Goal: Transaction & Acquisition: Purchase product/service

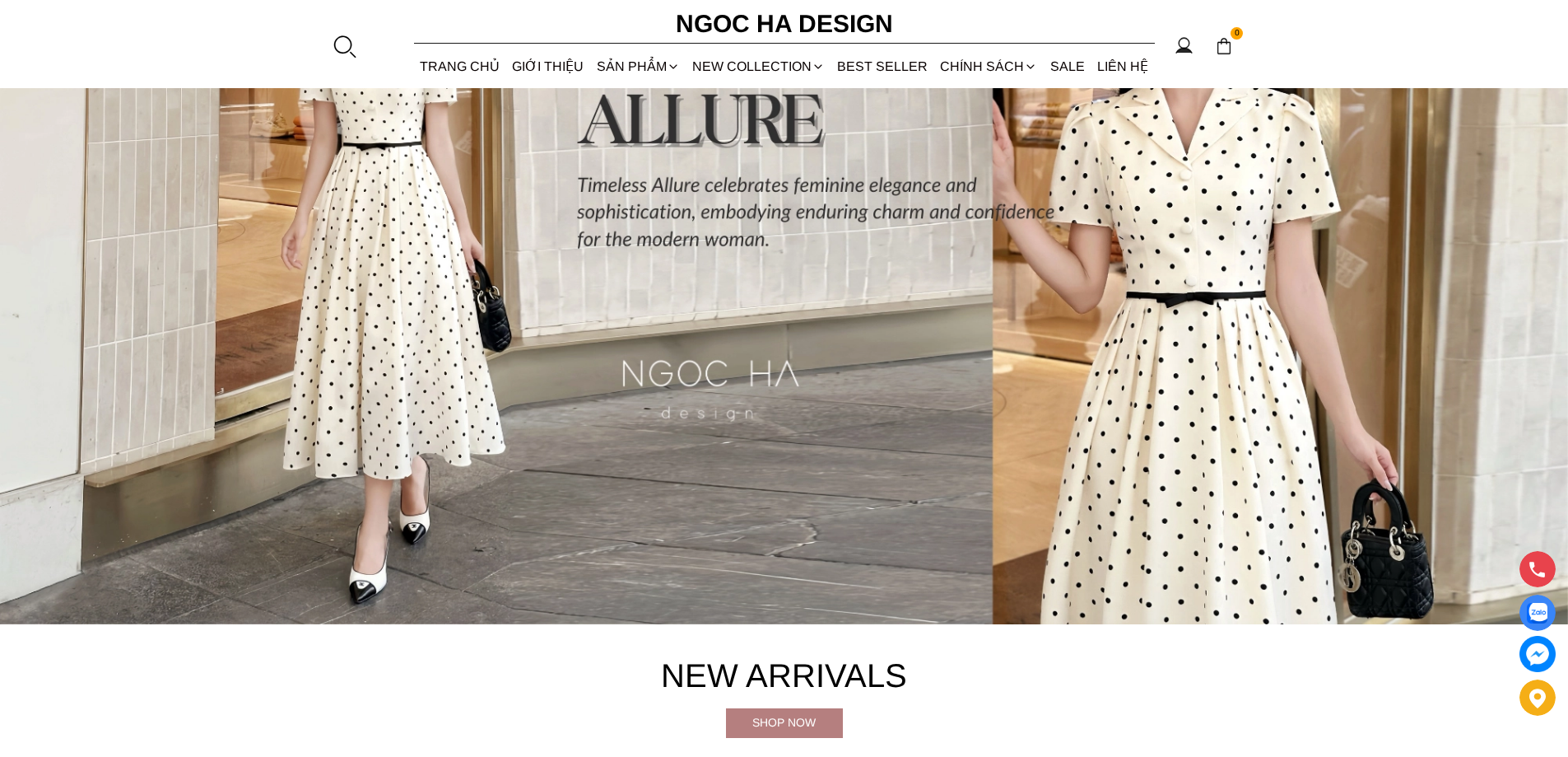
scroll to position [289, 0]
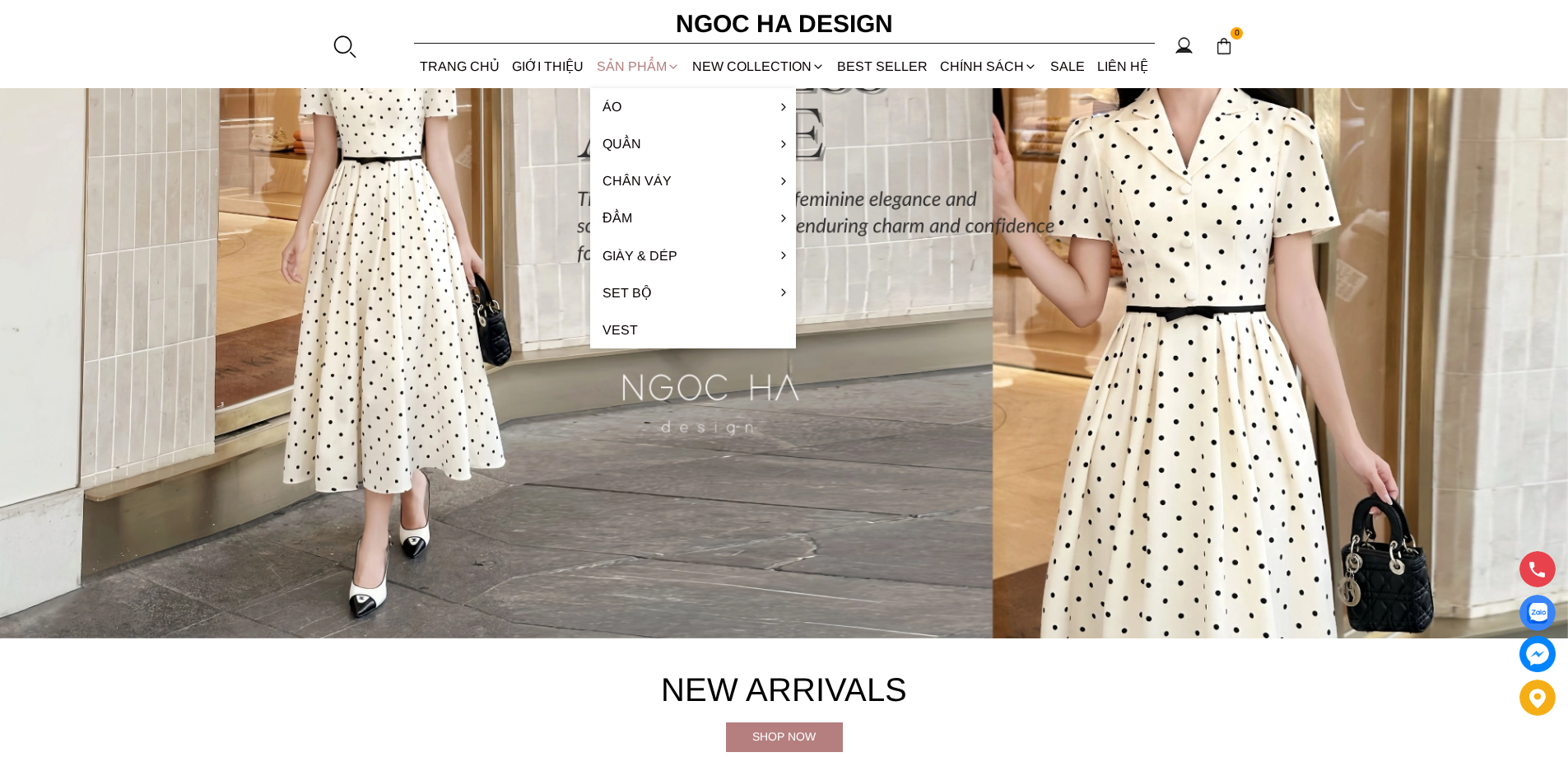
click at [627, 55] on div "SẢN PHẨM" at bounding box center [638, 65] width 95 height 43
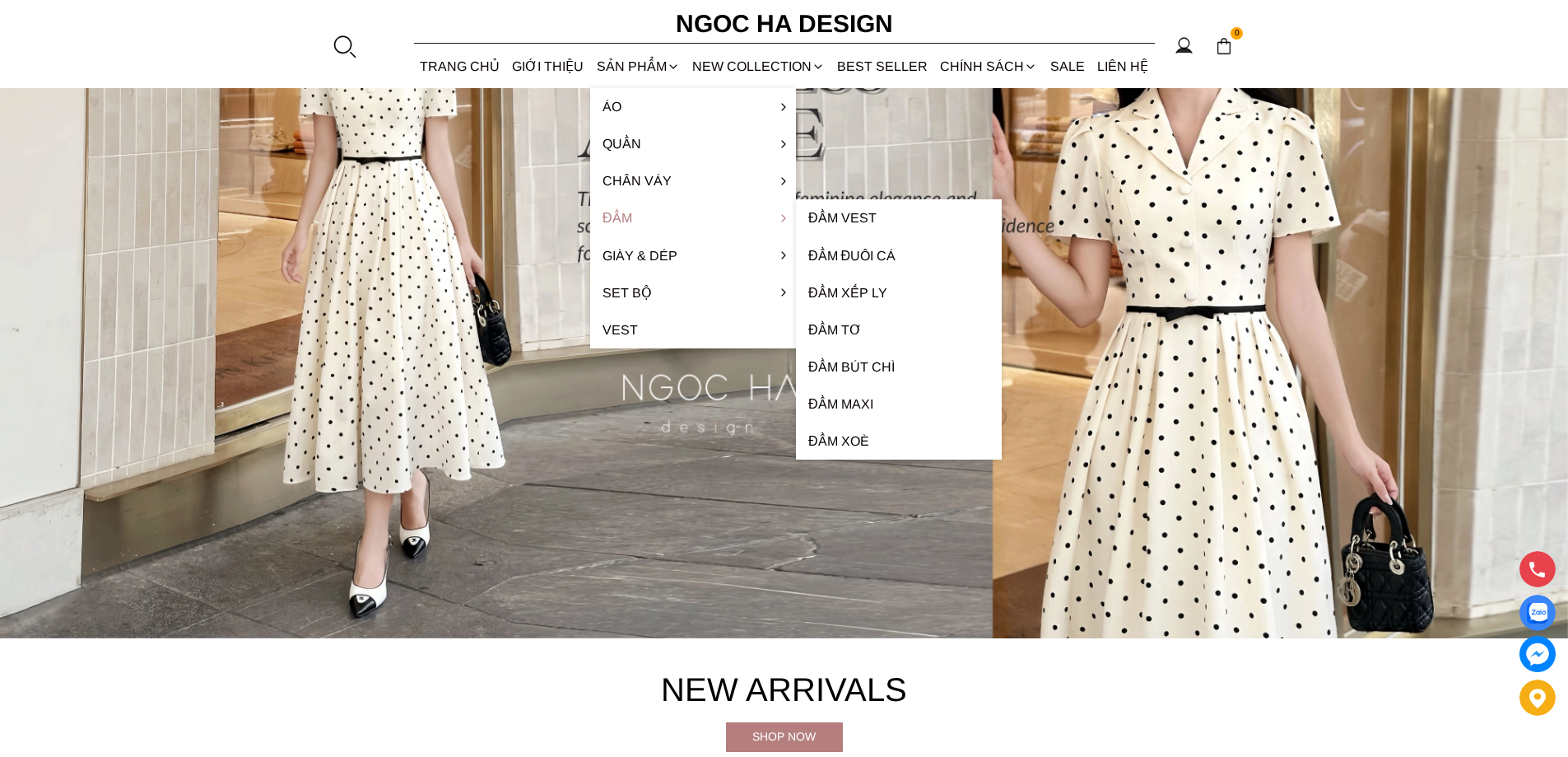
click at [621, 218] on link "Đầm" at bounding box center [693, 218] width 206 height 37
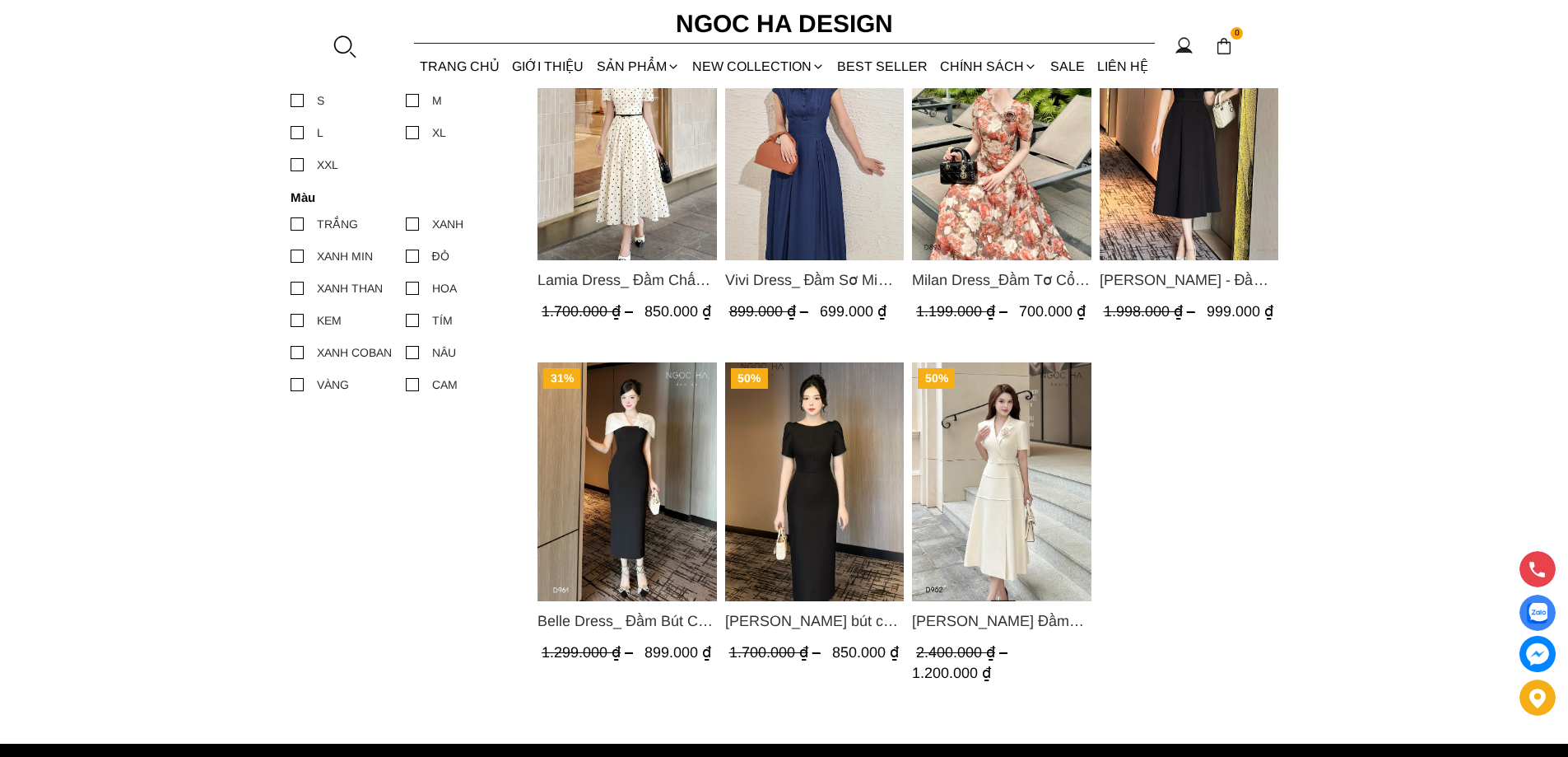
scroll to position [814, 0]
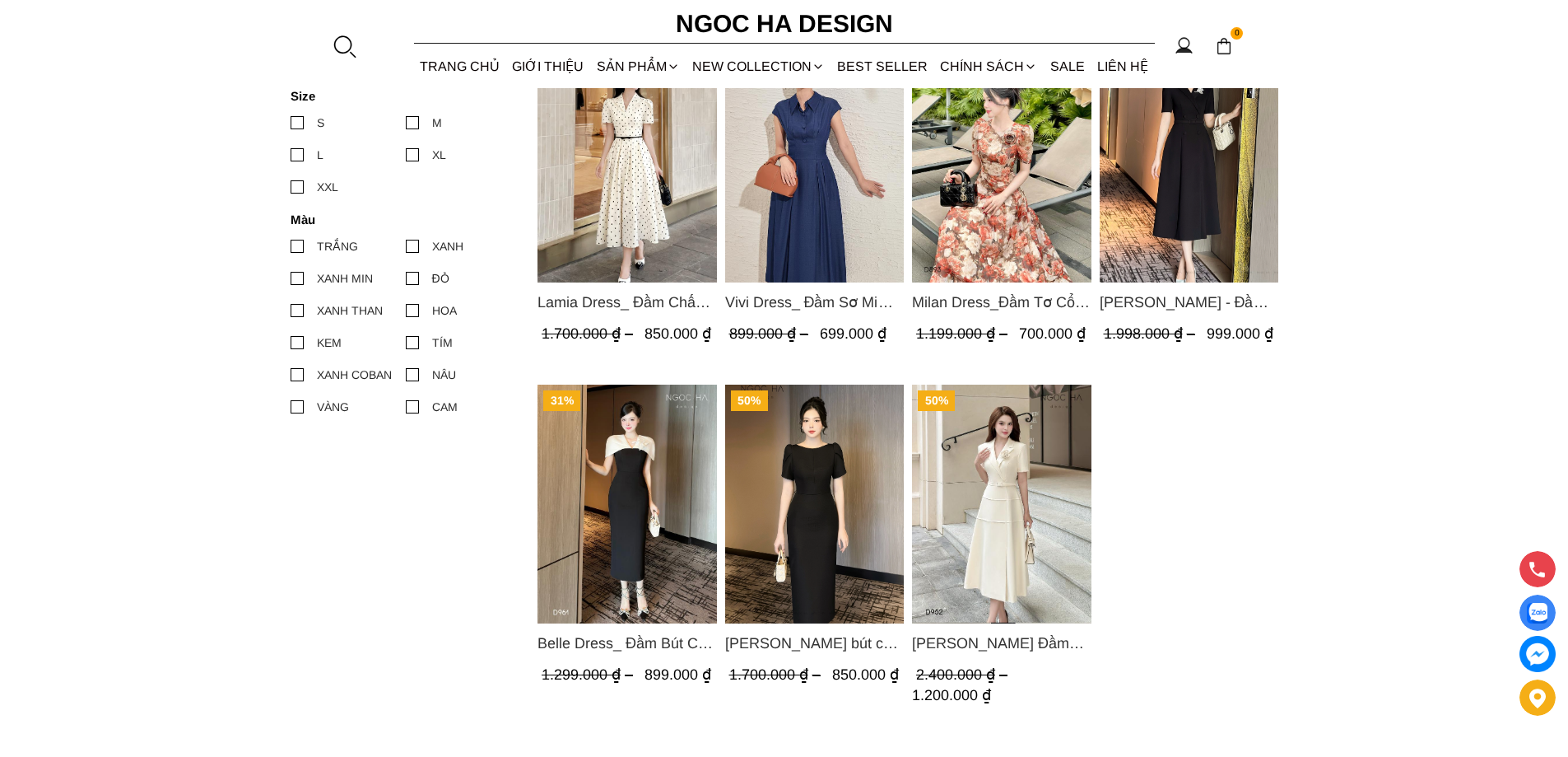
click at [418, 276] on div at bounding box center [413, 279] width 14 height 14
click at [406, 279] on input "ĐỎ" at bounding box center [406, 279] width 0 height 0
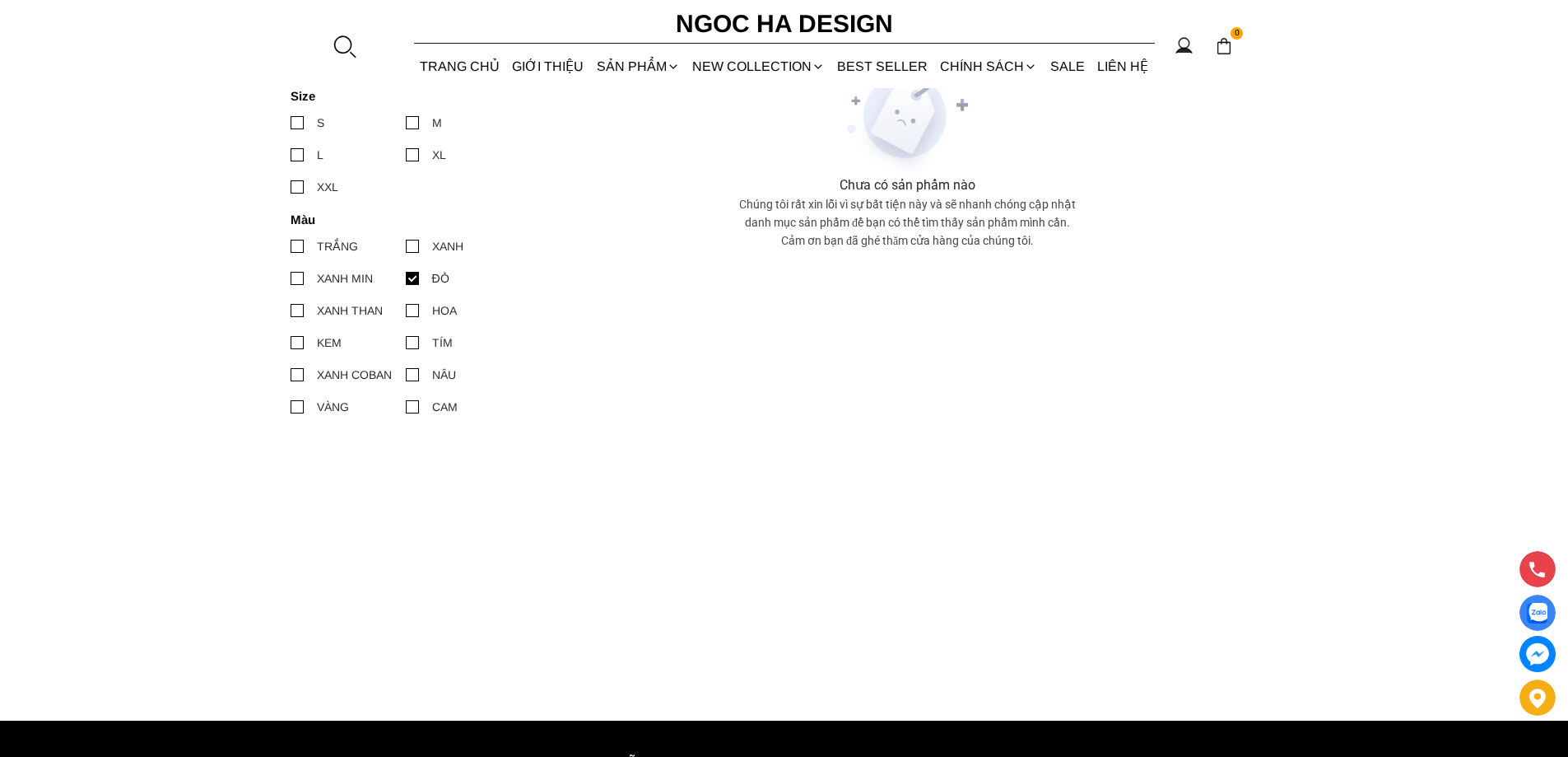
click at [297, 282] on div at bounding box center [297, 279] width 14 height 14
click at [290, 279] on input "XANH MIN" at bounding box center [290, 279] width 0 height 0
click at [417, 248] on div at bounding box center [413, 246] width 14 height 14
click at [406, 246] on input "XANH" at bounding box center [406, 246] width 0 height 0
click at [290, 247] on div at bounding box center [297, 246] width 14 height 14
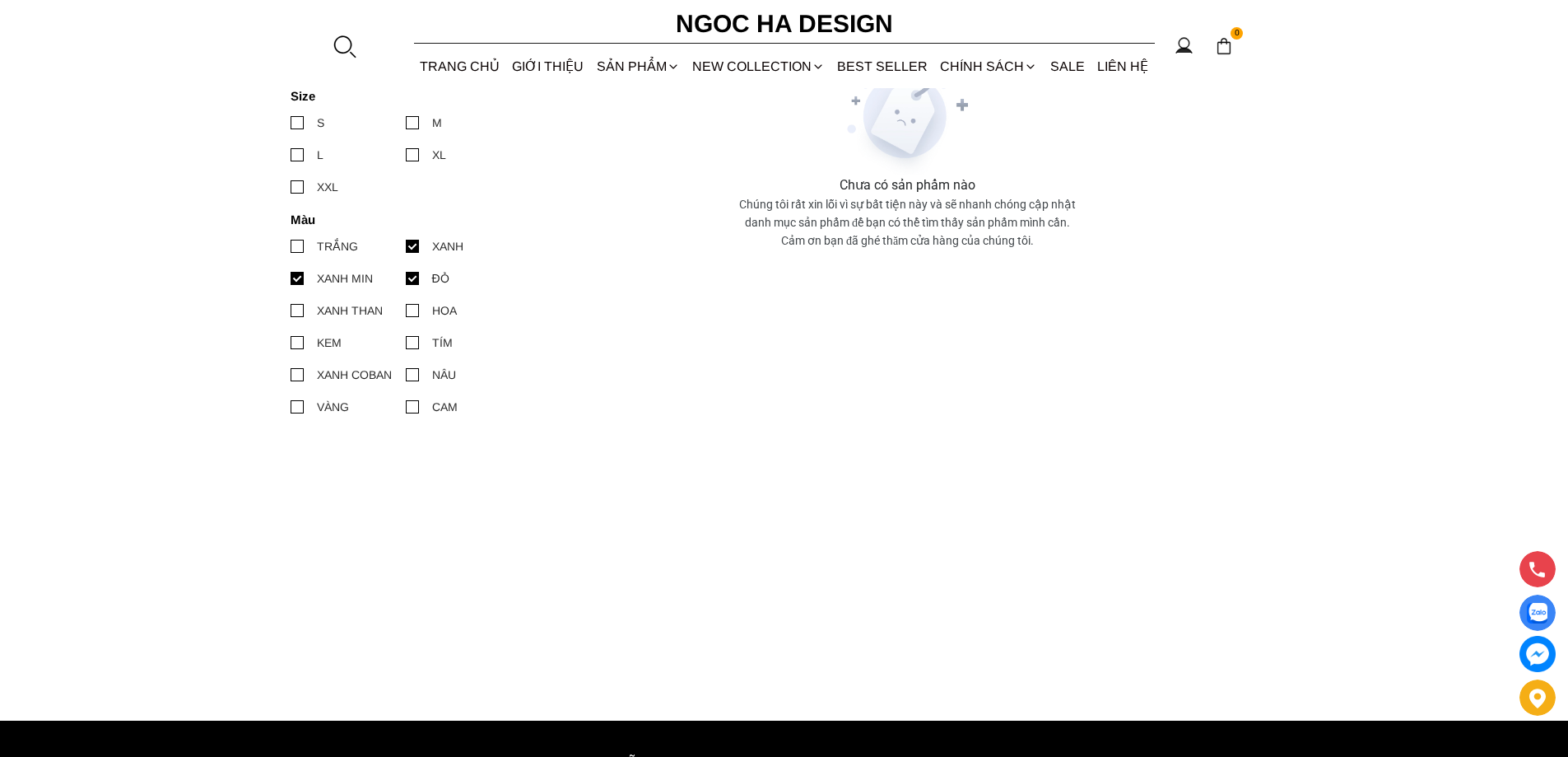
click at [290, 246] on input "TRẮNG" at bounding box center [290, 246] width 0 height 0
click at [292, 121] on div at bounding box center [297, 123] width 14 height 14
click at [290, 122] on input "S" at bounding box center [290, 122] width 0 height 0
click at [603, 60] on div "SẢN PHẨM" at bounding box center [638, 65] width 95 height 43
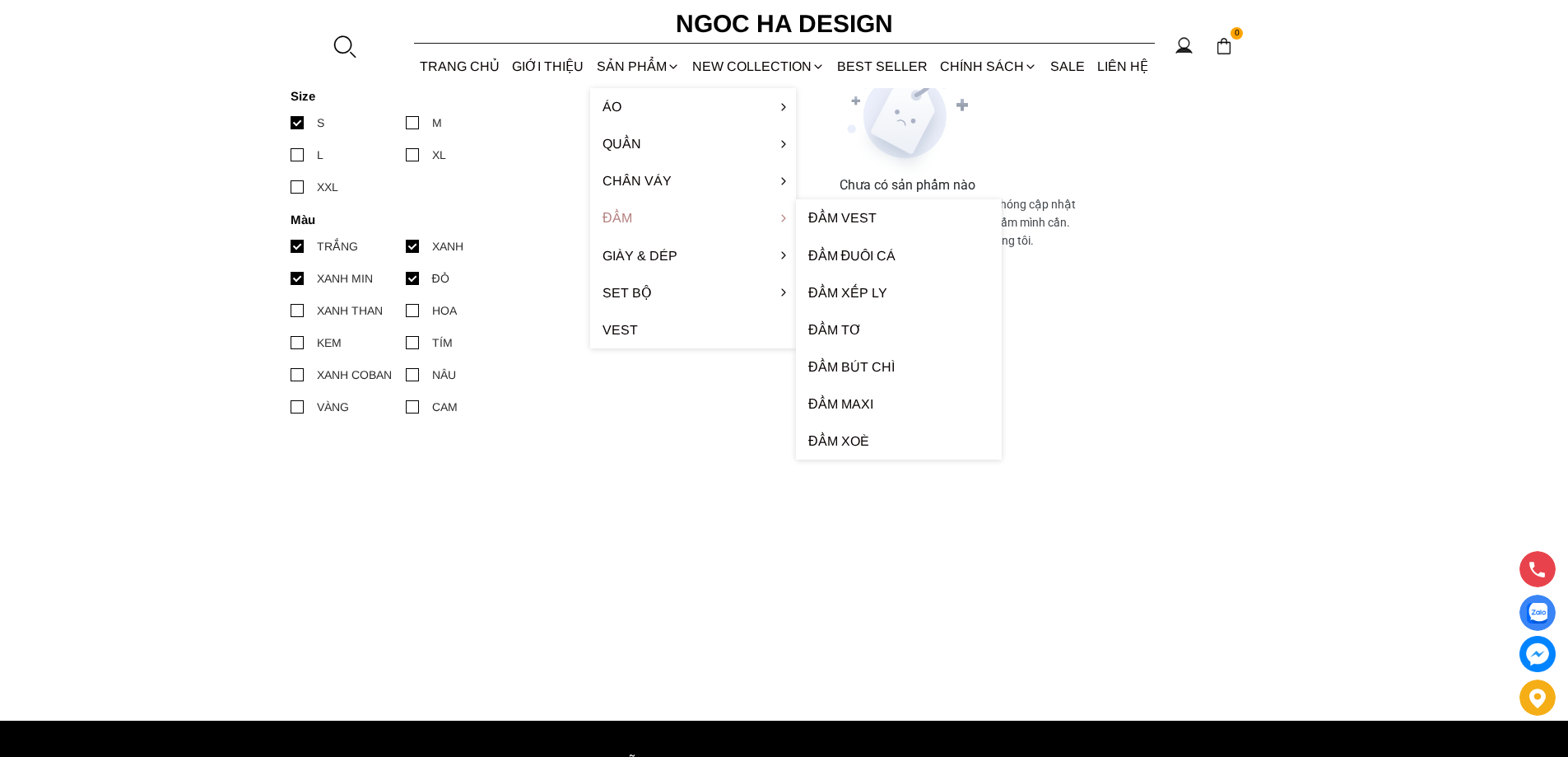
click at [628, 216] on link "Đầm" at bounding box center [693, 218] width 206 height 37
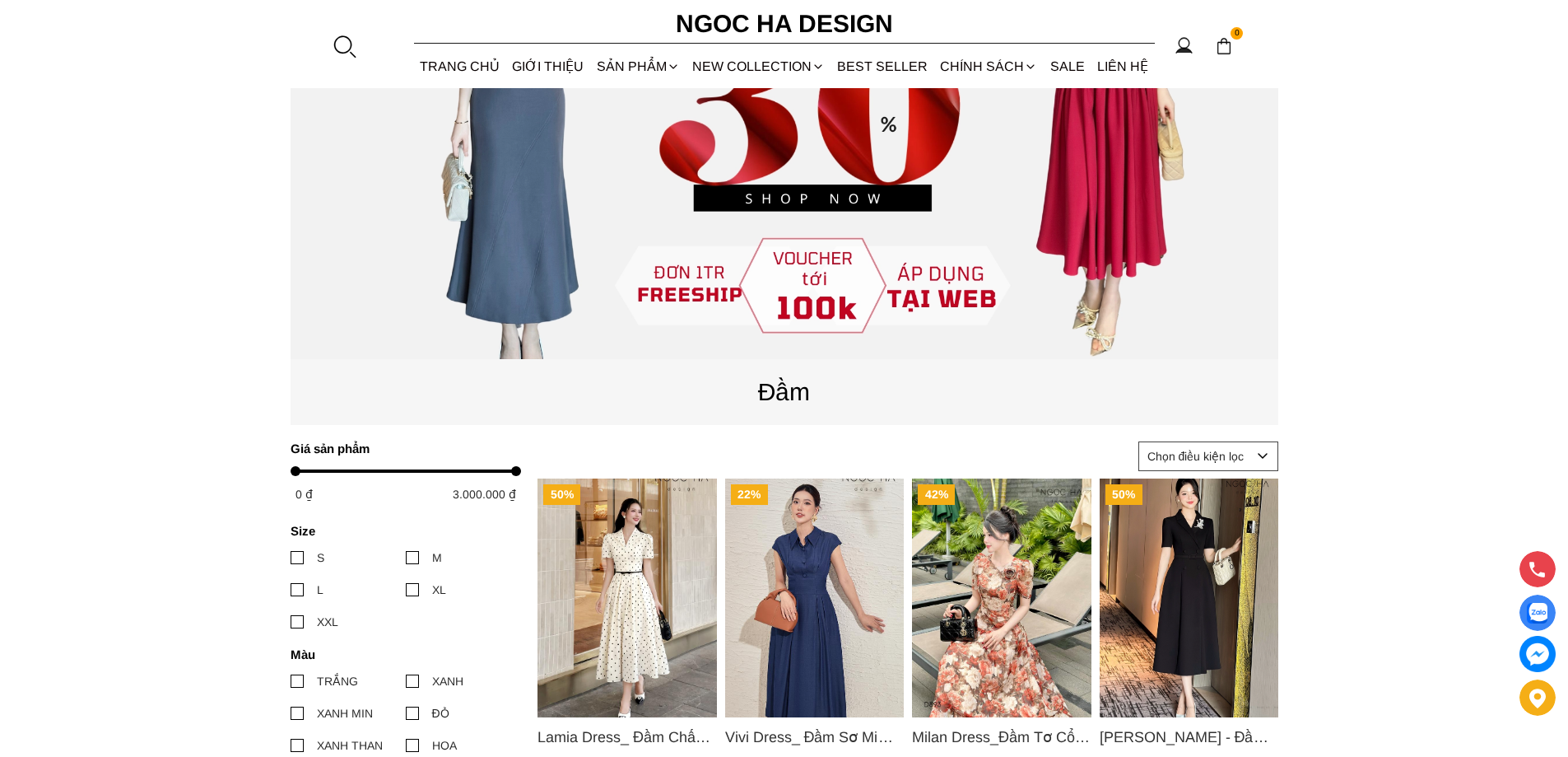
scroll to position [330, 0]
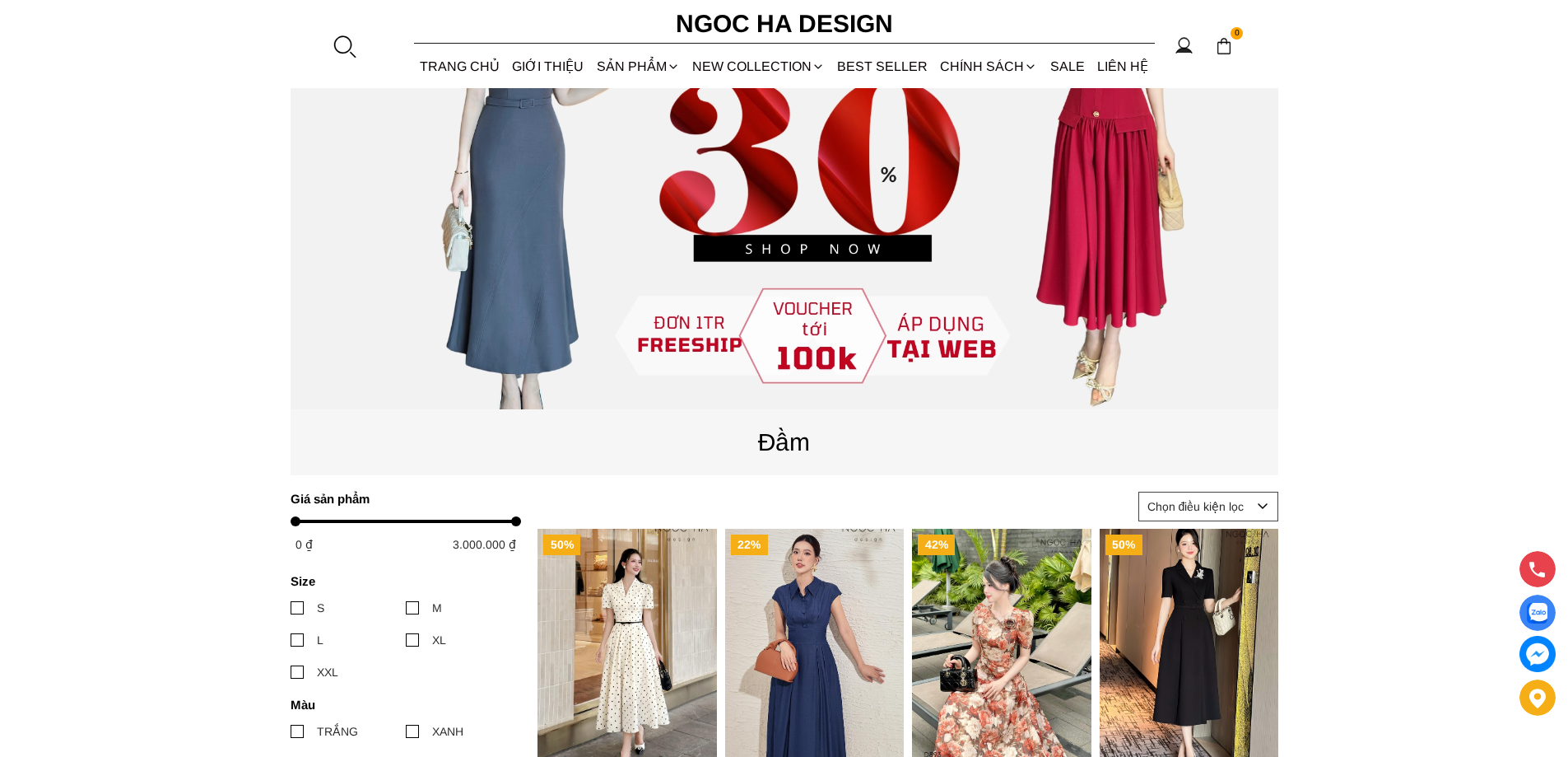
click at [1188, 506] on select "Chọn điều kiện lọc Bán chạy nhất Tên sản phẩm A - Z Tên sản phẩm Z - A Giá từ c…" at bounding box center [1208, 506] width 140 height 30
click at [1397, 440] on section "50% Lamia Dress_ Đầm Chấm Bi Cổ Vest Màu Kem D1003 1.700.000 ₫ 850.000 ₫ (0.0) …" at bounding box center [784, 549] width 1568 height 1403
click at [589, 65] on link "GIỚI THIỆU" at bounding box center [548, 65] width 84 height 43
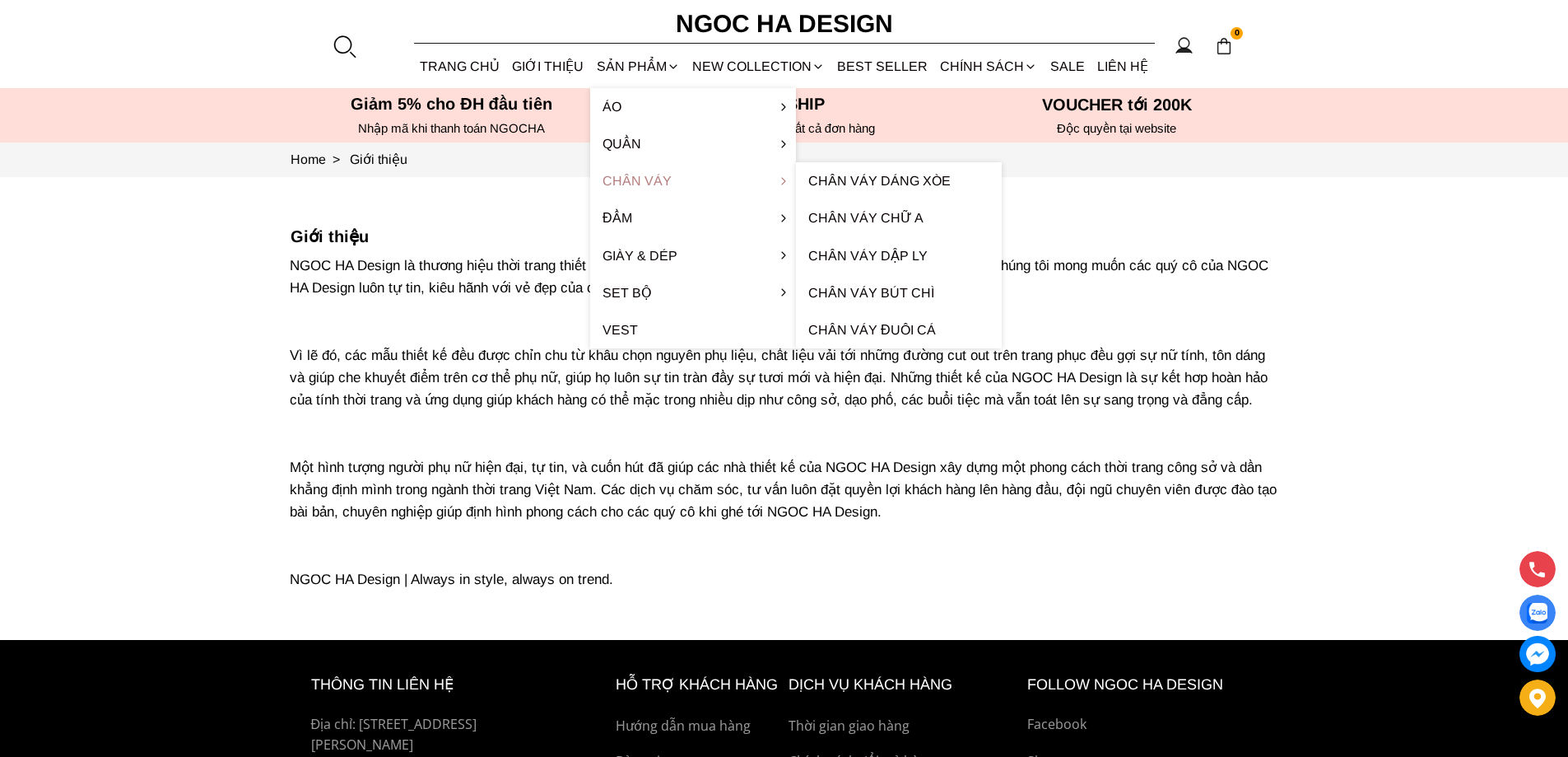
click at [625, 172] on link "Chân váy" at bounding box center [693, 181] width 206 height 37
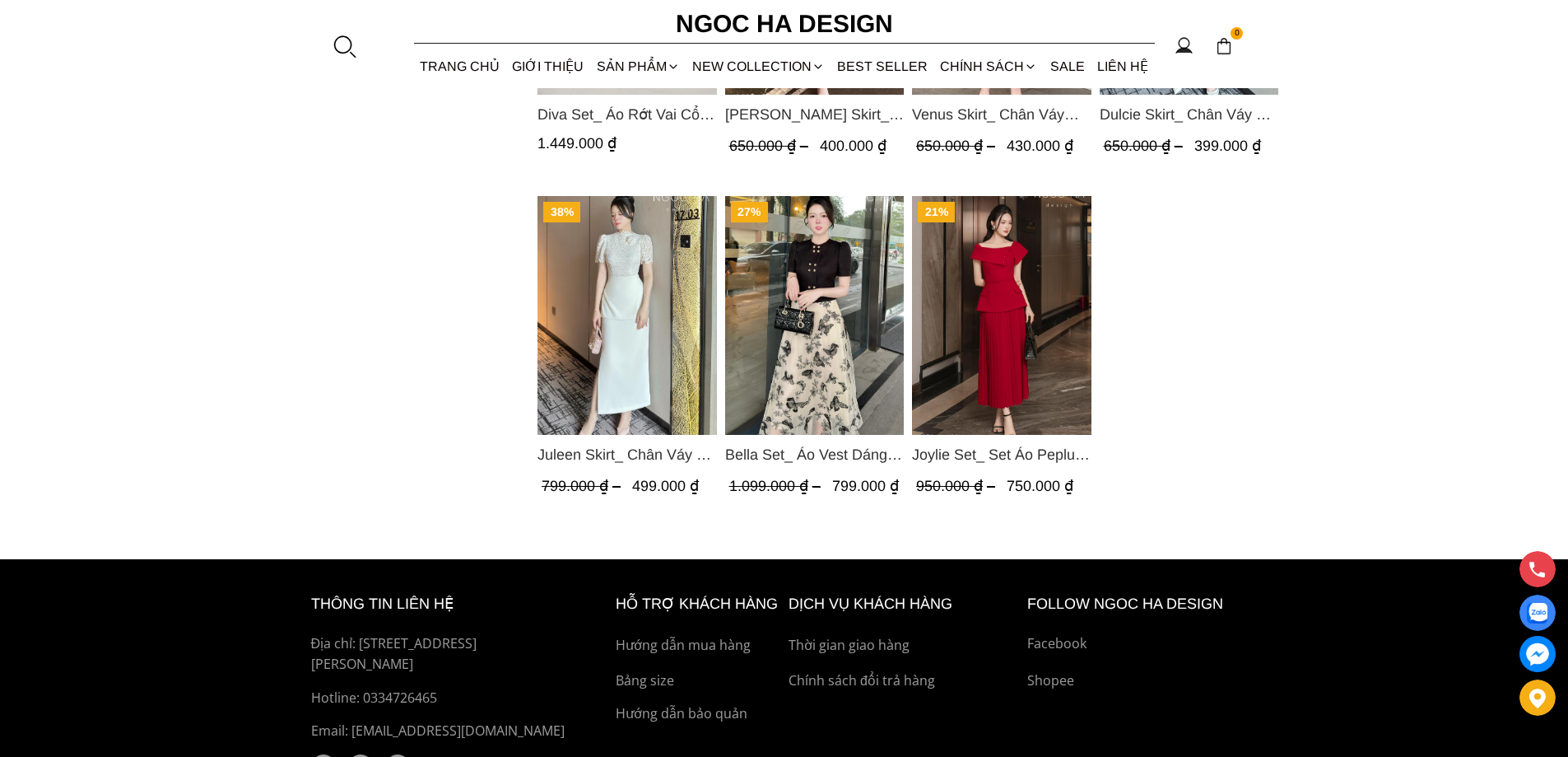
scroll to position [1318, 0]
